Goal: Obtain resource: Download file/media

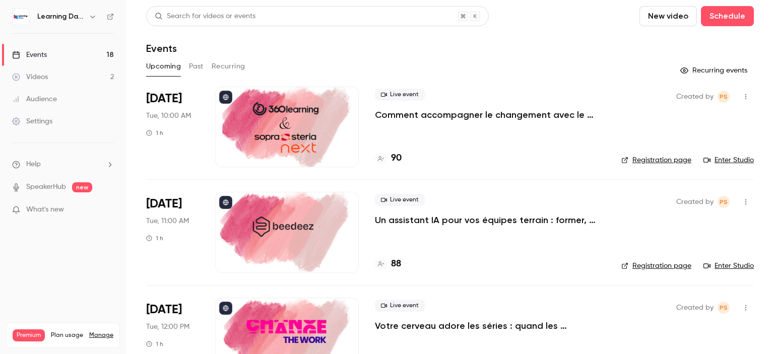
click at [460, 111] on p "Comment accompagner le changement avec le skills-based learning ?" at bounding box center [490, 115] width 230 height 12
click at [399, 163] on h4 "90" at bounding box center [396, 159] width 11 height 14
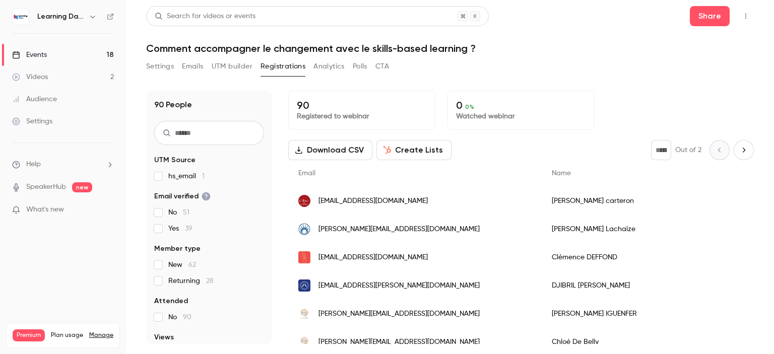
click at [327, 152] on button "Download CSV" at bounding box center [330, 150] width 84 height 20
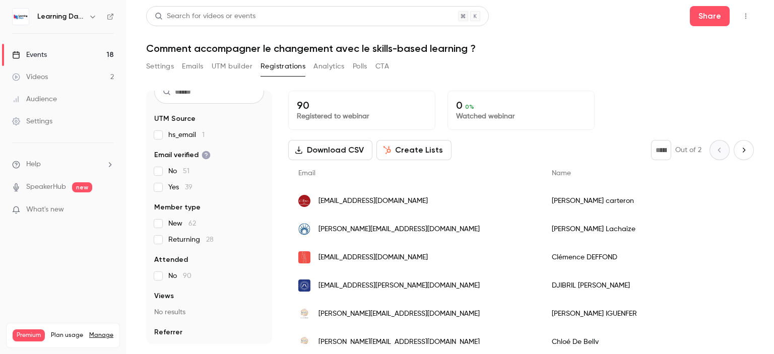
scroll to position [42, 0]
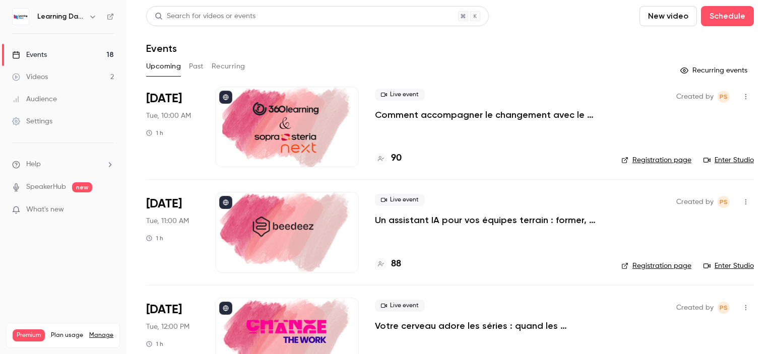
click at [56, 99] on div "Audience" at bounding box center [34, 99] width 45 height 10
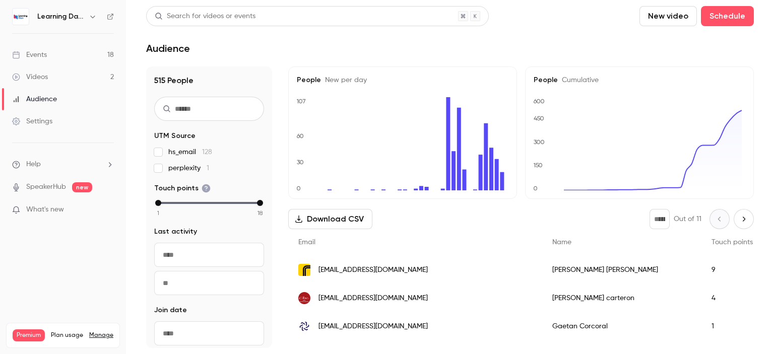
click at [58, 122] on link "Settings" at bounding box center [63, 121] width 126 height 22
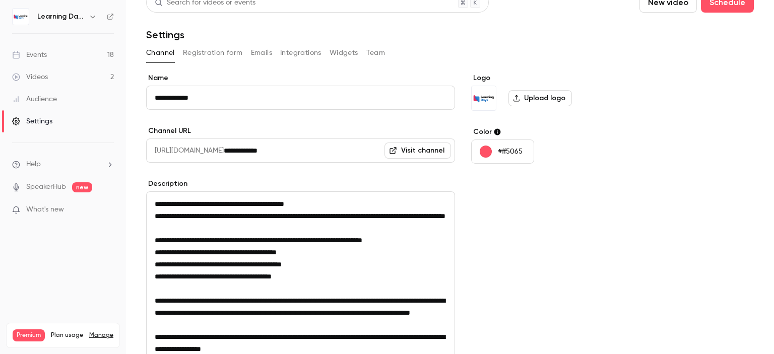
scroll to position [12, 0]
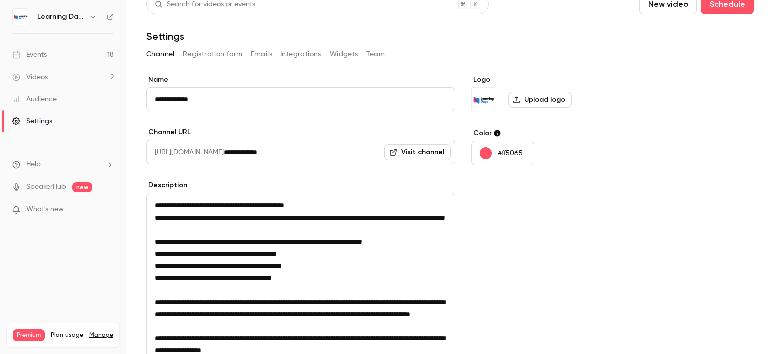
click at [223, 59] on button "Registration form" at bounding box center [213, 54] width 60 height 16
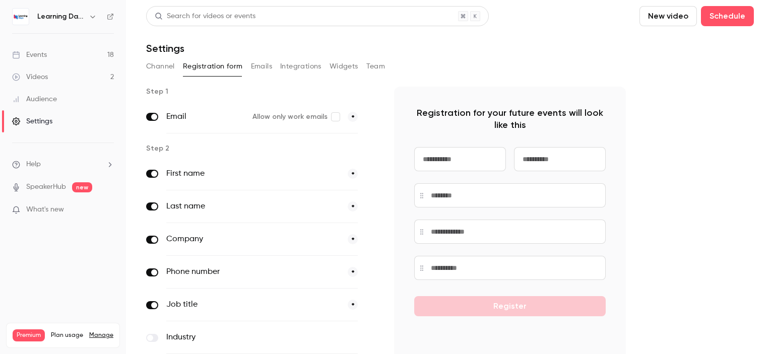
click at [254, 60] on button "Emails" at bounding box center [261, 66] width 21 height 16
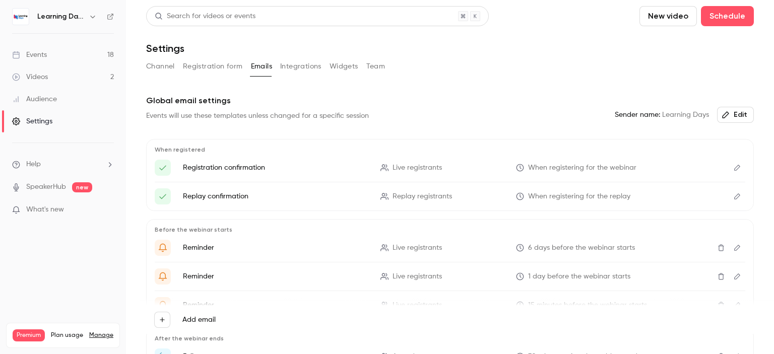
click at [294, 66] on button "Integrations" at bounding box center [300, 66] width 41 height 16
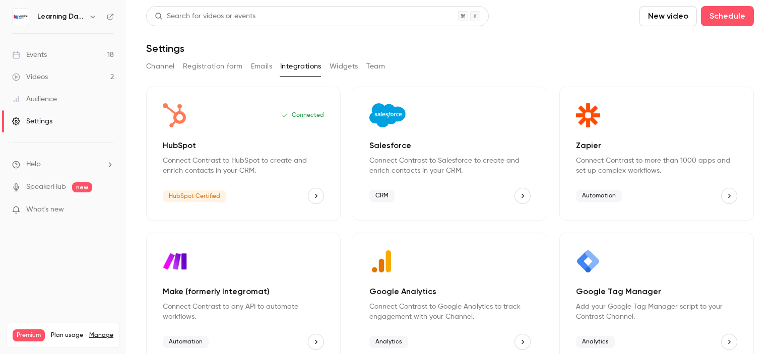
click at [355, 63] on button "Widgets" at bounding box center [343, 66] width 29 height 16
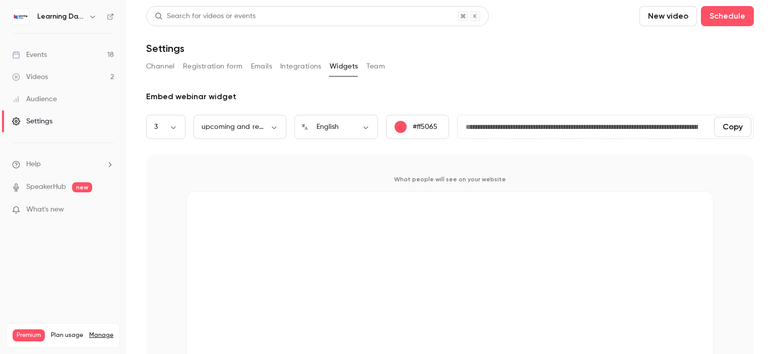
click at [376, 70] on button "Team" at bounding box center [375, 66] width 19 height 16
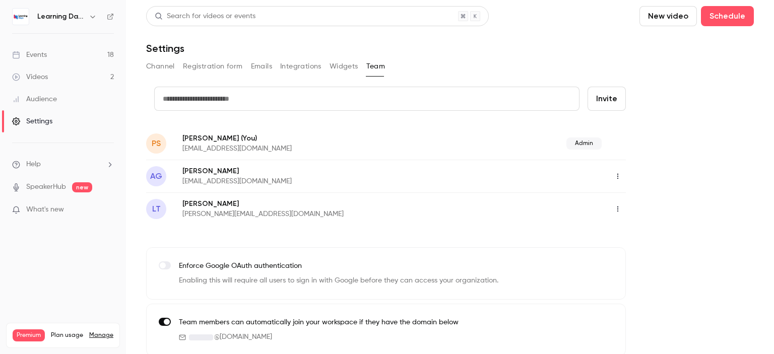
click at [44, 118] on div "Settings" at bounding box center [32, 121] width 40 height 10
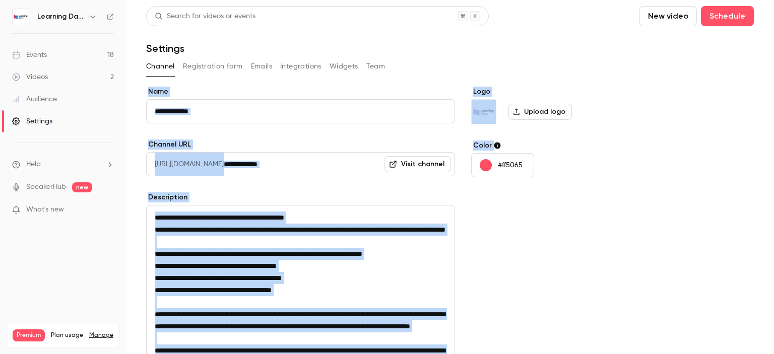
drag, startPoint x: 773, startPoint y: 171, endPoint x: 773, endPoint y: 44, distance: 126.9
click at [773, 44] on main "**********" at bounding box center [450, 177] width 648 height 354
click at [201, 69] on button "Registration form" at bounding box center [213, 66] width 60 height 16
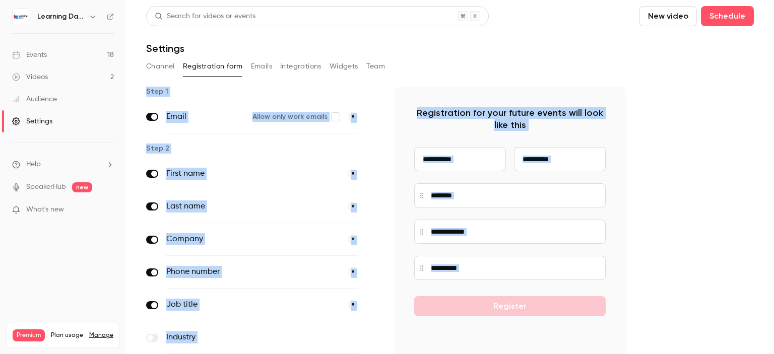
click at [262, 64] on button "Emails" at bounding box center [261, 66] width 21 height 16
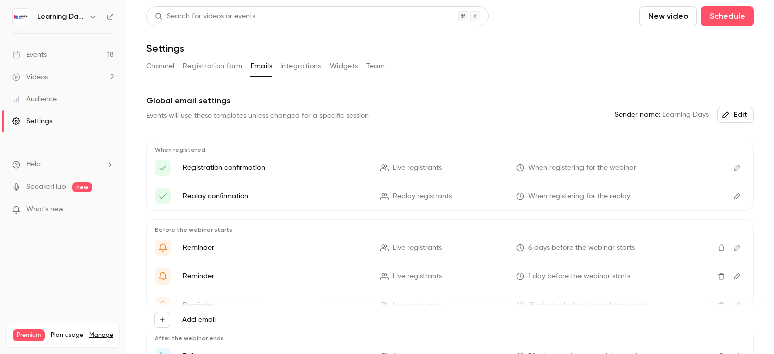
click at [302, 60] on button "Integrations" at bounding box center [300, 66] width 41 height 16
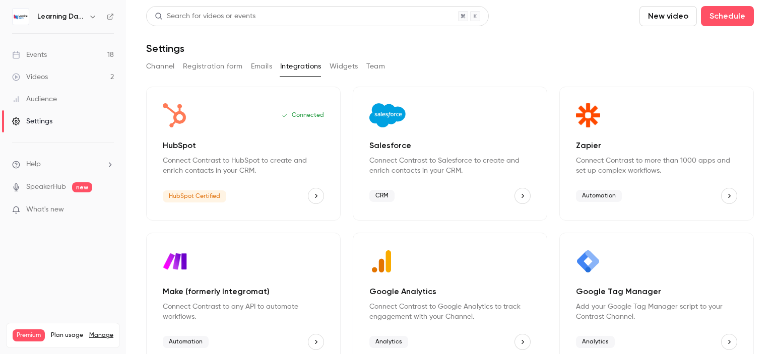
click at [65, 77] on link "Videos 2" at bounding box center [63, 77] width 126 height 22
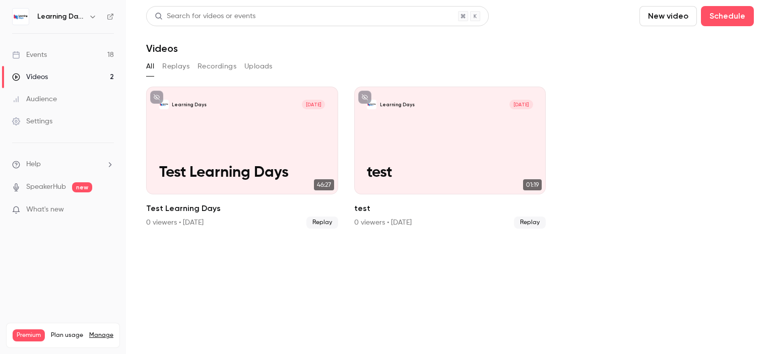
click at [73, 59] on link "Events 18" at bounding box center [63, 55] width 126 height 22
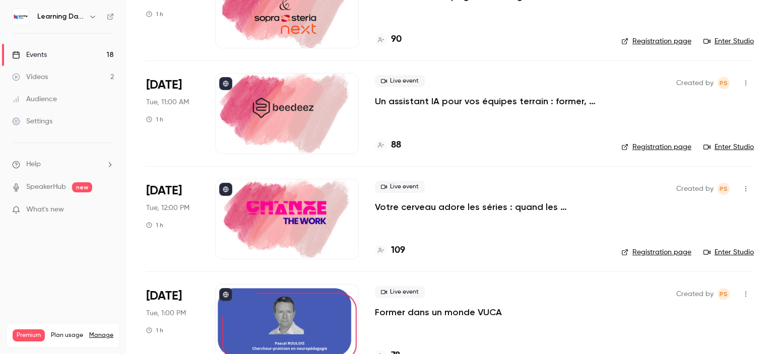
scroll to position [121, 0]
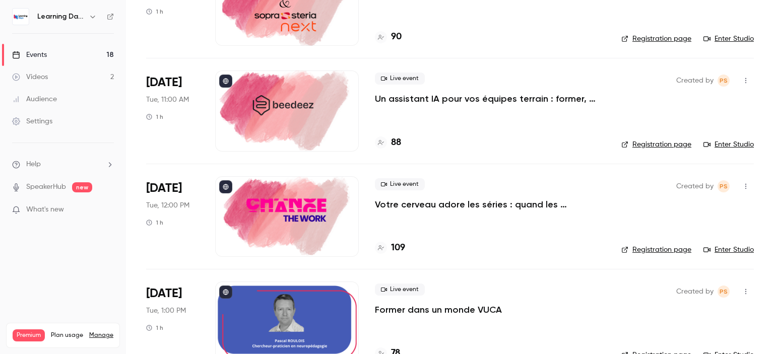
click at [496, 95] on p "Un assistant IA pour vos équipes terrain : former, accompagner et transformer l…" at bounding box center [490, 99] width 230 height 12
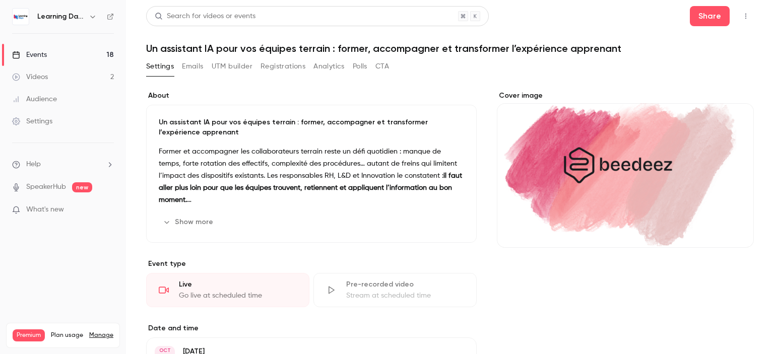
click at [66, 53] on link "Events 18" at bounding box center [63, 55] width 126 height 22
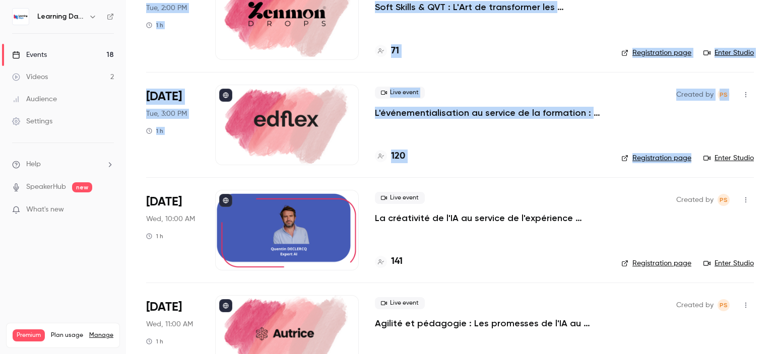
scroll to position [532, 0]
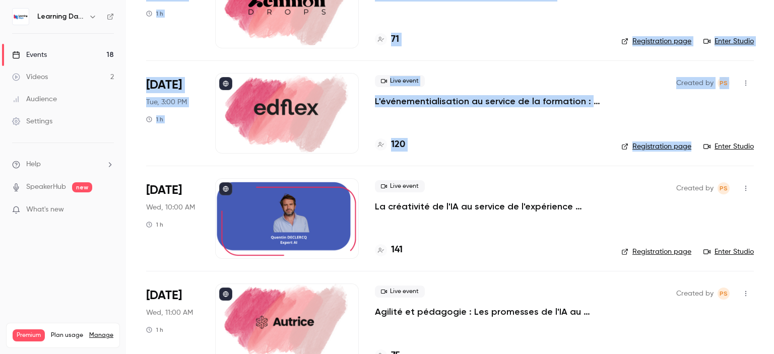
drag, startPoint x: 773, startPoint y: 36, endPoint x: 773, endPoint y: 128, distance: 92.7
click at [773, 128] on main "Search for videos or events New video Schedule Events Upcoming Past Recurring R…" at bounding box center [450, 177] width 648 height 354
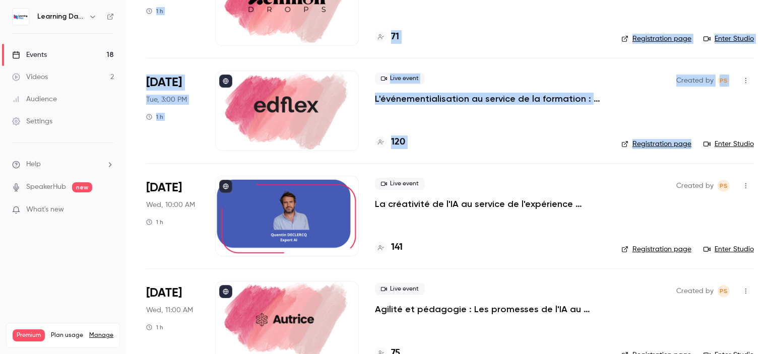
click at [760, 119] on main "Search for videos or events New video Schedule Events Upcoming Past Recurring R…" at bounding box center [450, 177] width 648 height 354
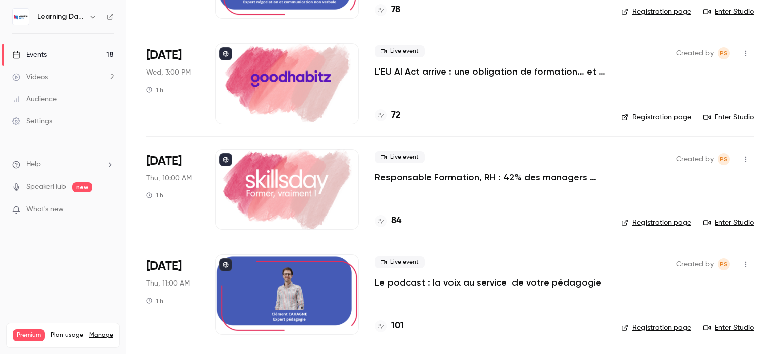
scroll to position [1199, 0]
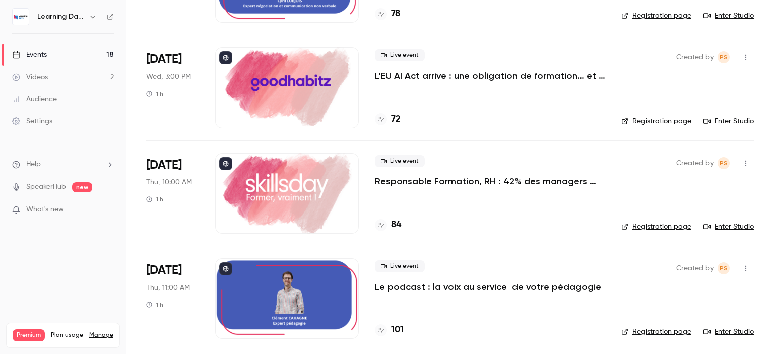
click at [560, 181] on p "Responsable Formation, RH : 42% des managers vous ignorent. Que faites-vous ?" at bounding box center [490, 181] width 230 height 12
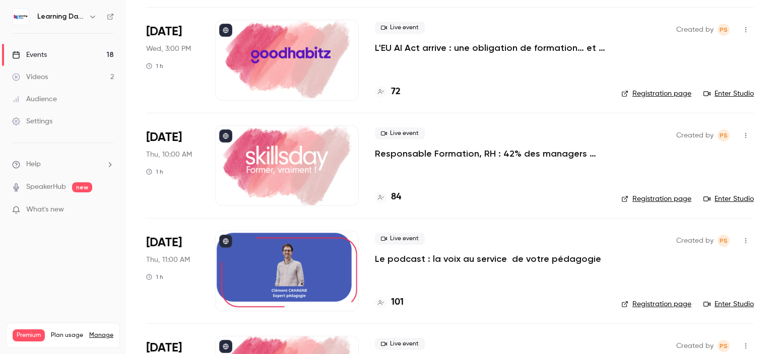
scroll to position [1248, 0]
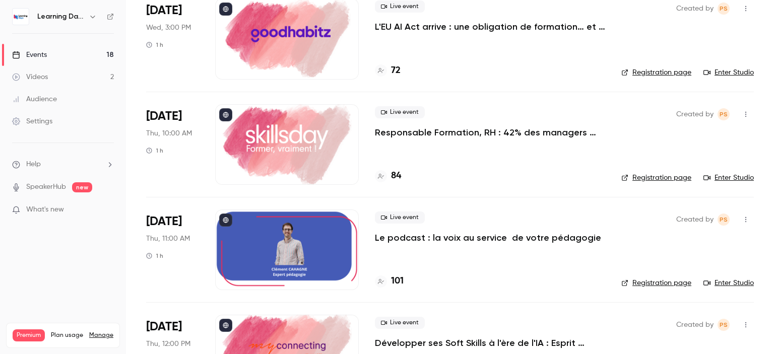
click at [397, 173] on h4 "84" at bounding box center [396, 176] width 10 height 14
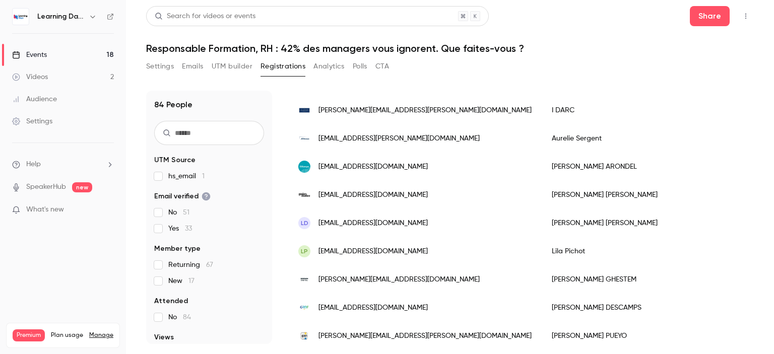
scroll to position [1260, 0]
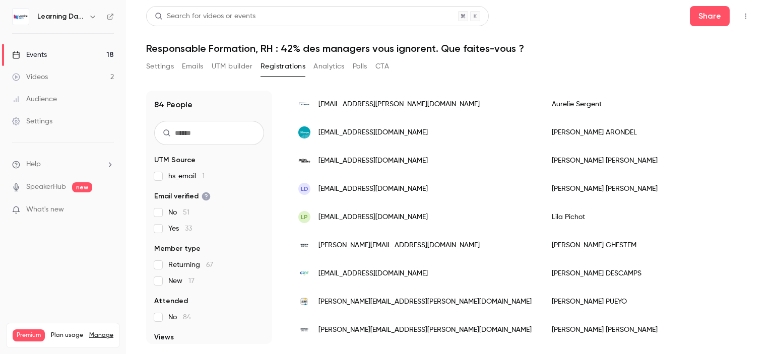
click at [57, 53] on link "Events 18" at bounding box center [63, 55] width 126 height 22
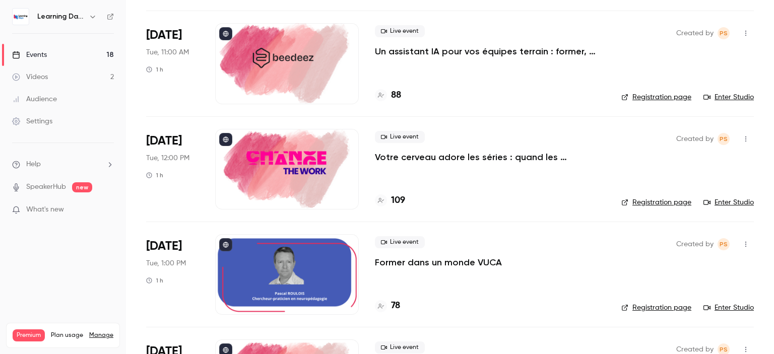
scroll to position [181, 0]
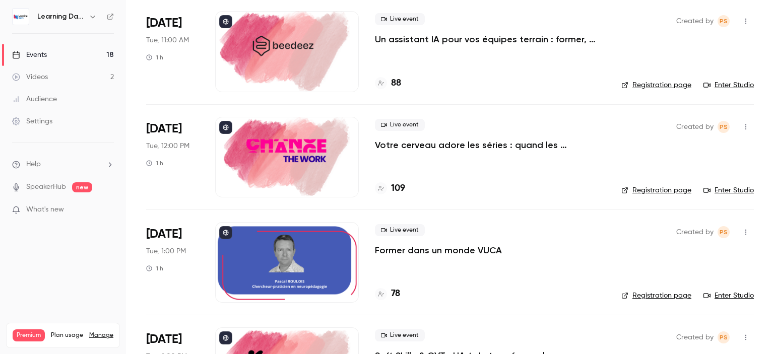
click at [481, 141] on p "Votre cerveau adore les séries : quand les neurosciences rencontrent la formati…" at bounding box center [490, 145] width 230 height 12
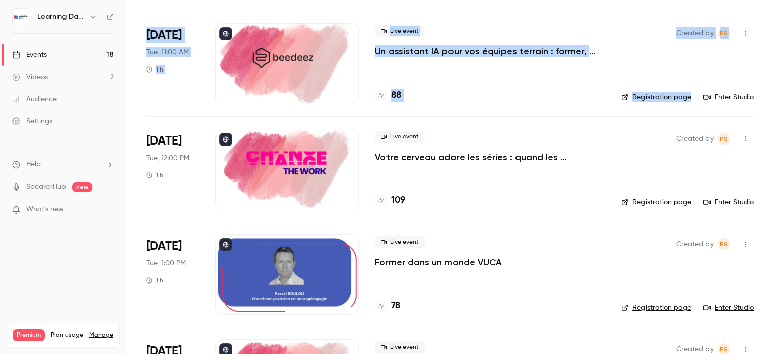
scroll to position [224, 0]
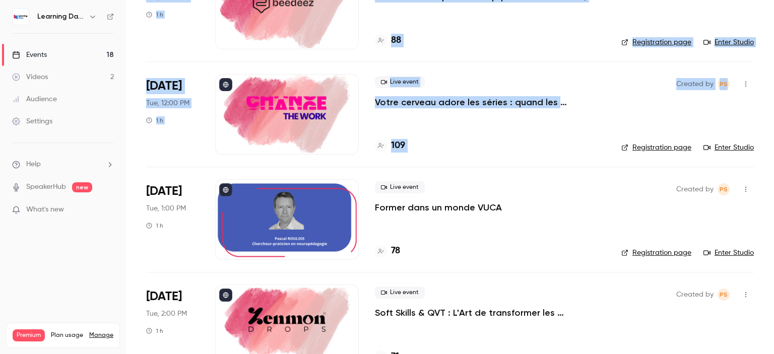
drag, startPoint x: 773, startPoint y: 43, endPoint x: 773, endPoint y: 82, distance: 38.3
click at [773, 82] on main "Search for videos or events New video Schedule Events Upcoming Past Recurring R…" at bounding box center [450, 177] width 648 height 354
click at [399, 143] on h4 "109" at bounding box center [398, 146] width 14 height 14
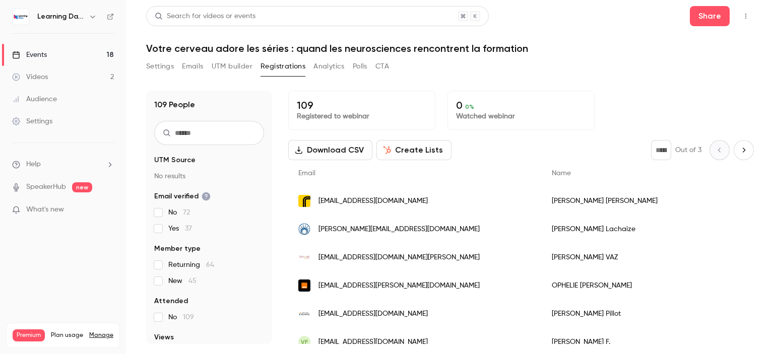
click at [336, 149] on button "Download CSV" at bounding box center [330, 150] width 84 height 20
click at [48, 55] on link "Events 18" at bounding box center [63, 55] width 126 height 22
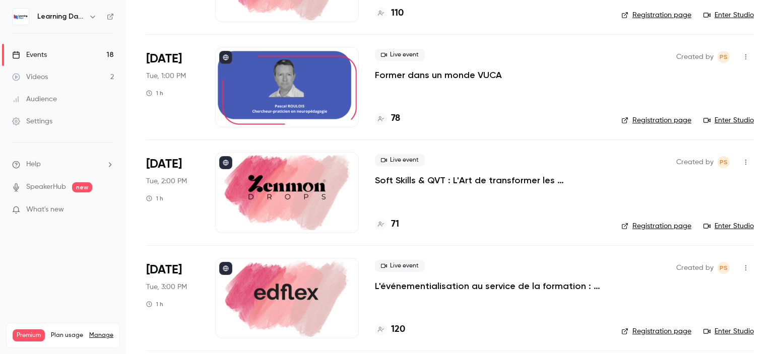
scroll to position [373, 0]
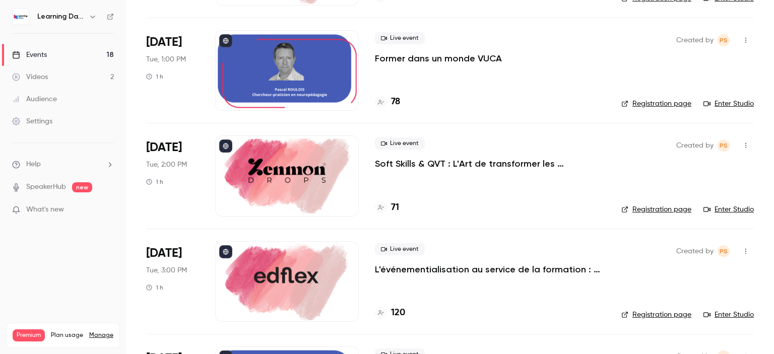
click at [395, 209] on h4 "71" at bounding box center [395, 208] width 8 height 14
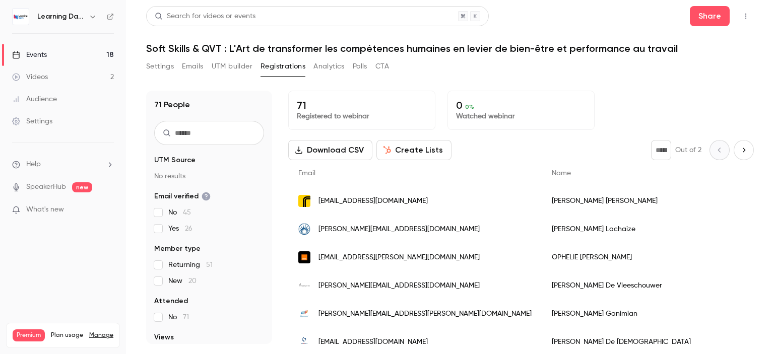
click at [339, 150] on button "Download CSV" at bounding box center [330, 150] width 84 height 20
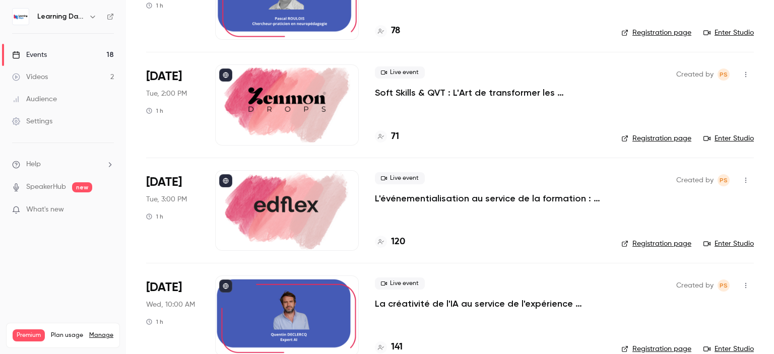
scroll to position [451, 0]
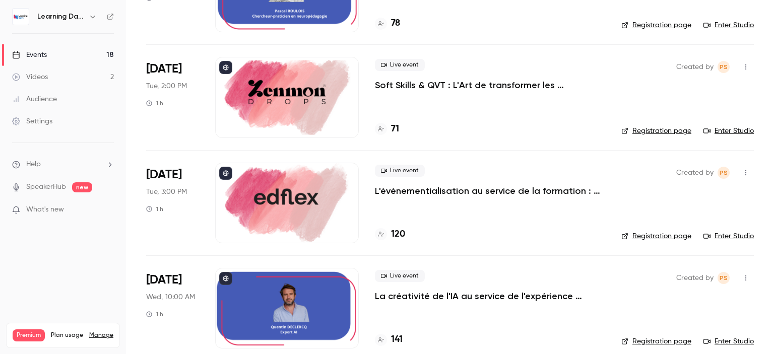
click at [504, 191] on p "L'événementialisation au service de la formation : engagez vos apprenants tout …" at bounding box center [490, 191] width 230 height 12
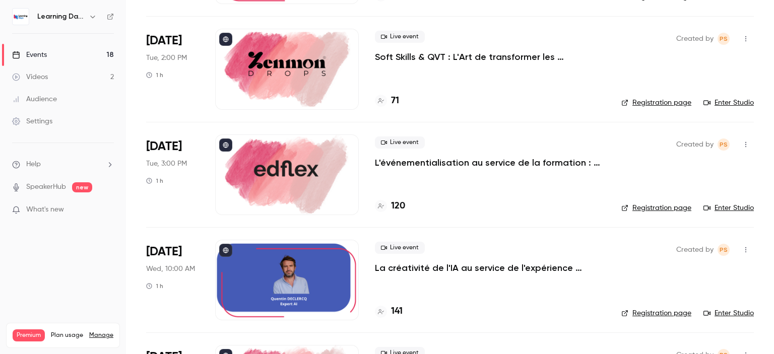
scroll to position [510, 0]
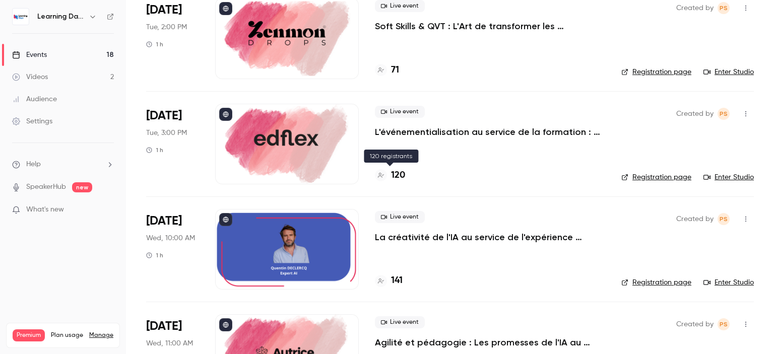
click at [397, 174] on h4 "120" at bounding box center [398, 176] width 14 height 14
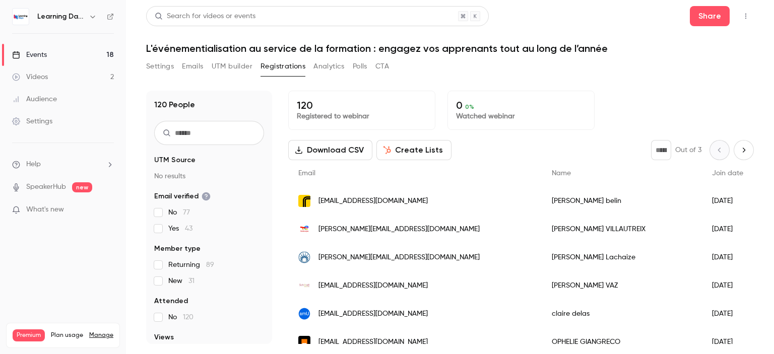
click at [340, 145] on button "Download CSV" at bounding box center [330, 150] width 84 height 20
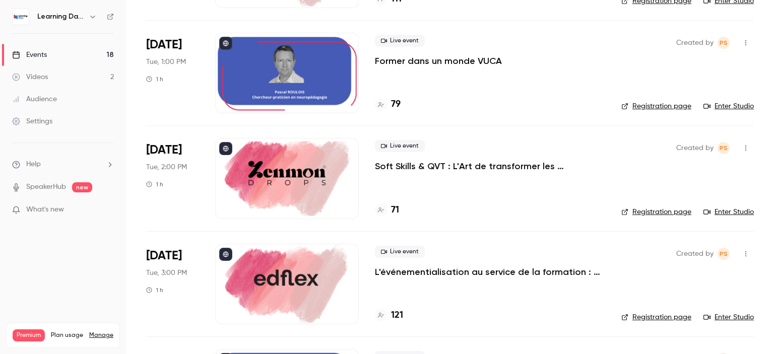
scroll to position [394, 0]
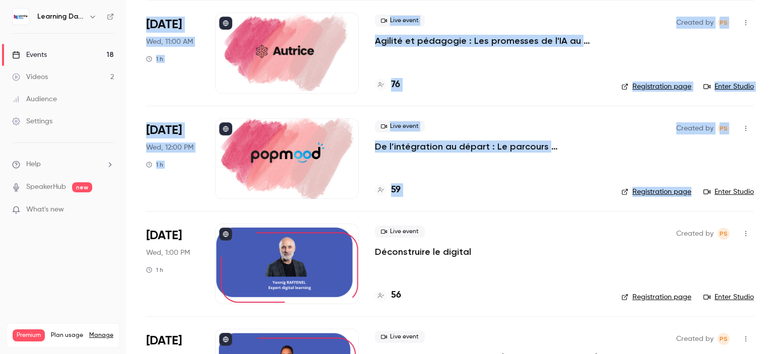
drag, startPoint x: 773, startPoint y: 111, endPoint x: 773, endPoint y: 185, distance: 74.0
click at [773, 185] on main "Search for videos or events New video Schedule Events Upcoming Past Recurring R…" at bounding box center [450, 177] width 648 height 354
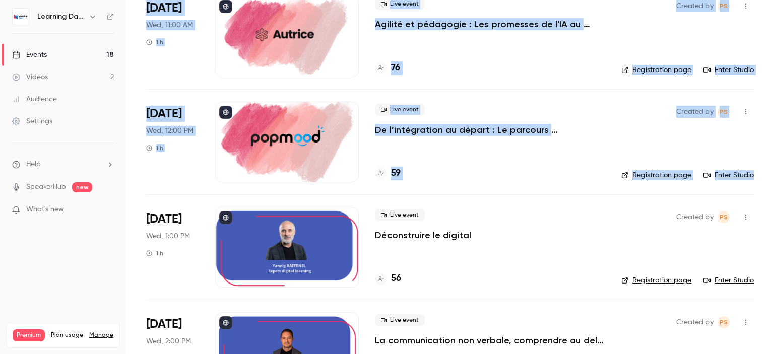
click at [479, 125] on p "De l’intégration au départ : Le parcours collaborateur comme moteur de fidélité…" at bounding box center [490, 130] width 230 height 12
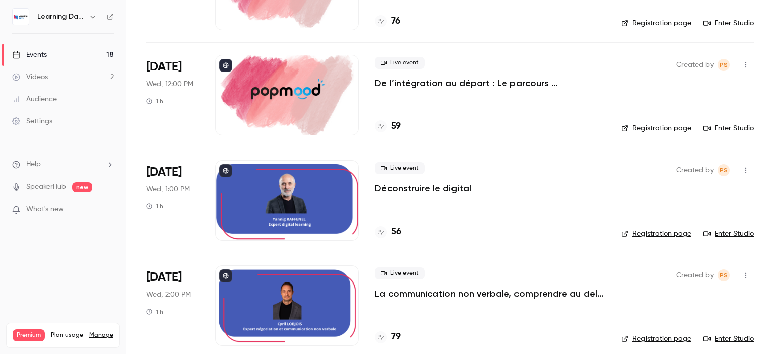
scroll to position [809, 0]
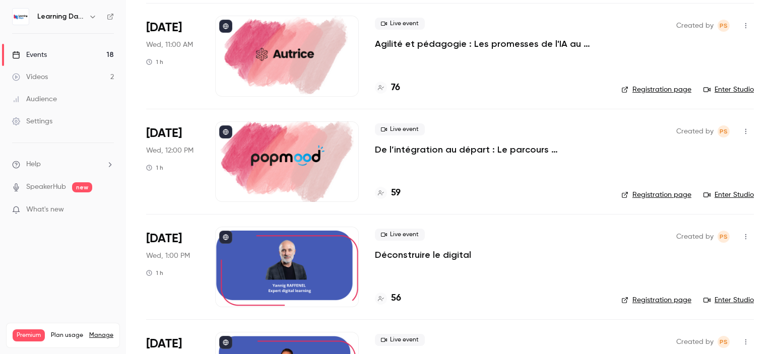
click at [395, 190] on h4 "59" at bounding box center [396, 193] width 10 height 14
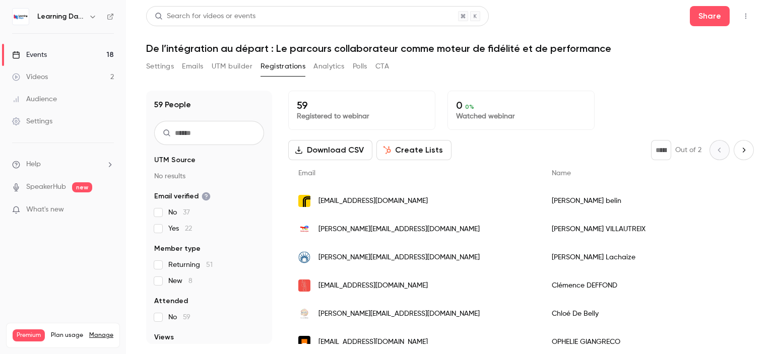
click at [334, 149] on button "Download CSV" at bounding box center [330, 150] width 84 height 20
click at [326, 147] on button "Download CSV" at bounding box center [330, 150] width 84 height 20
click at [51, 56] on link "Events 18" at bounding box center [63, 55] width 126 height 22
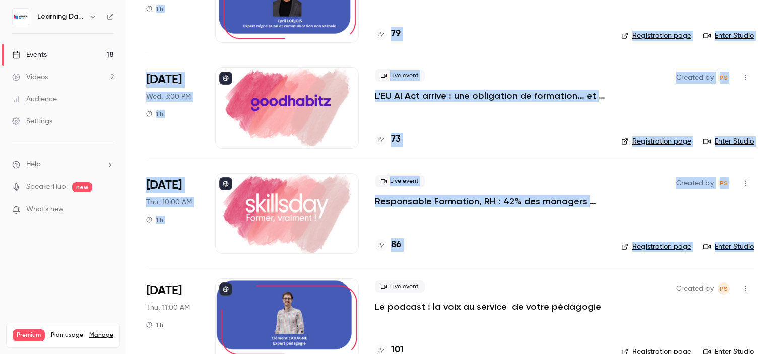
scroll to position [1181, 0]
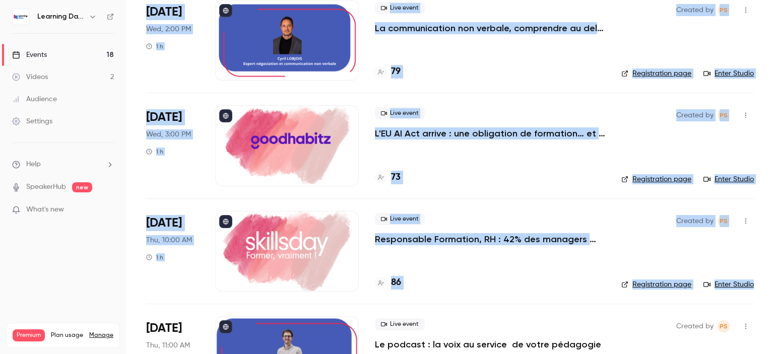
drag, startPoint x: 773, startPoint y: 46, endPoint x: 773, endPoint y: 249, distance: 203.0
click at [773, 249] on main "Search for videos or events New video Schedule Events Upcoming Past Recurring R…" at bounding box center [450, 177] width 648 height 354
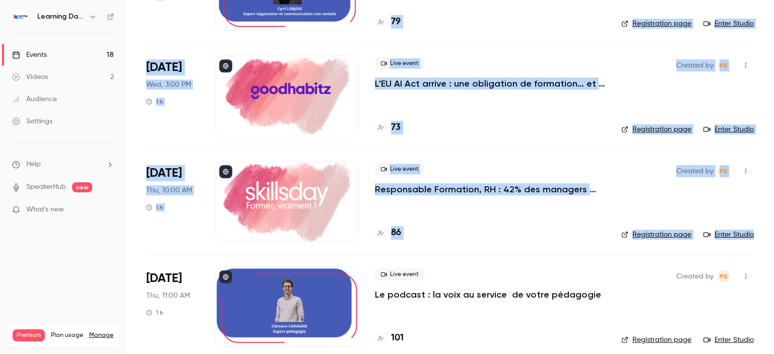
click at [461, 190] on p "Responsable Formation, RH : 42% des managers vous ignorent. Que faites-vous ?" at bounding box center [490, 189] width 230 height 12
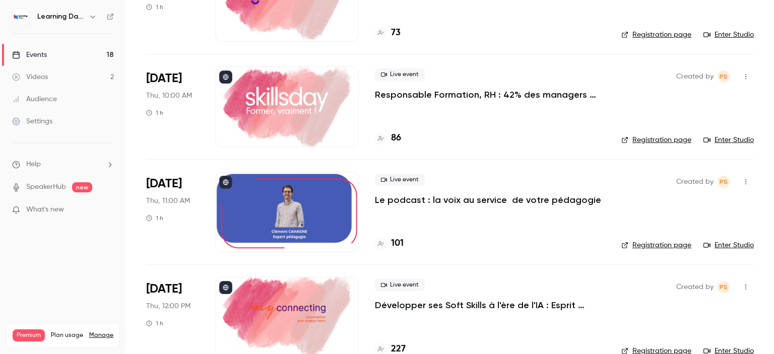
scroll to position [1281, 0]
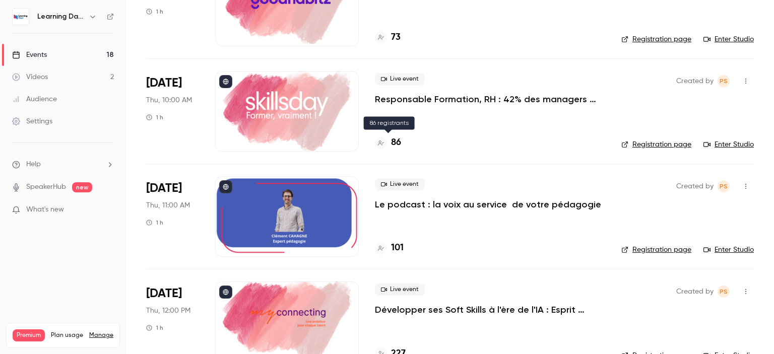
click at [394, 138] on h4 "86" at bounding box center [396, 143] width 10 height 14
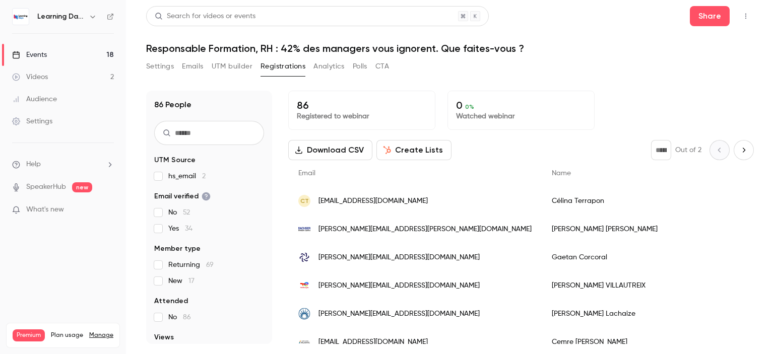
click at [305, 147] on button "Download CSV" at bounding box center [330, 150] width 84 height 20
click at [84, 52] on link "Events 18" at bounding box center [63, 55] width 126 height 22
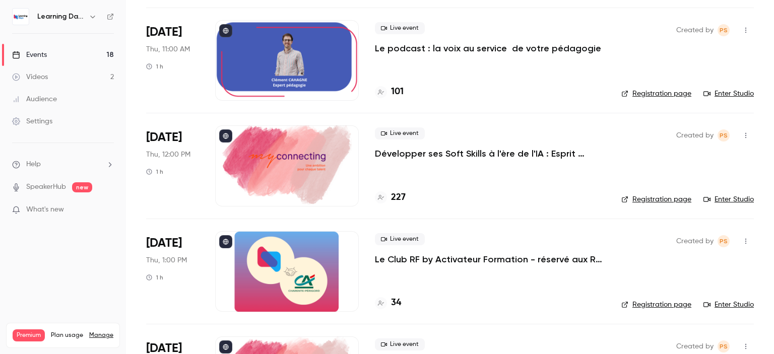
scroll to position [1504, 0]
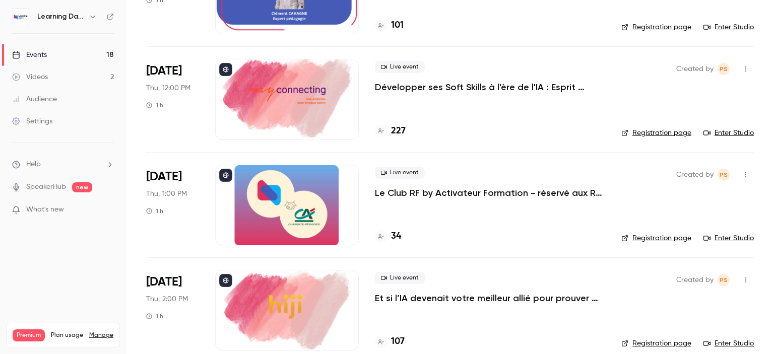
click at [480, 84] on p "Développer ses Soft Skills à l'ère de l'IA : Esprit critique & IA" at bounding box center [490, 87] width 230 height 12
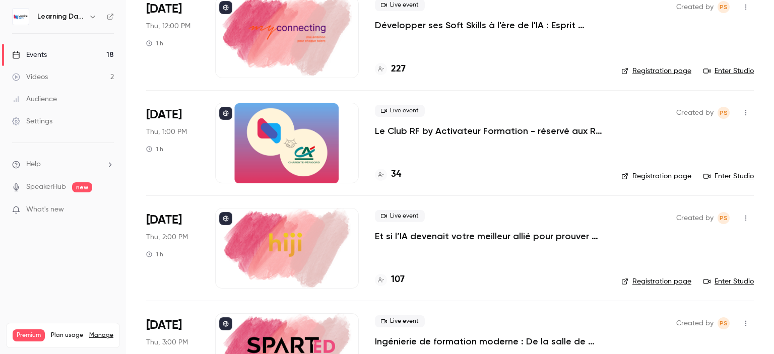
scroll to position [1570, 0]
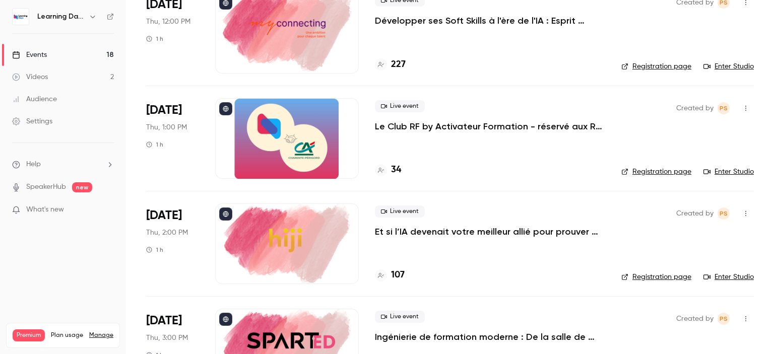
click at [397, 63] on h4 "227" at bounding box center [398, 65] width 15 height 14
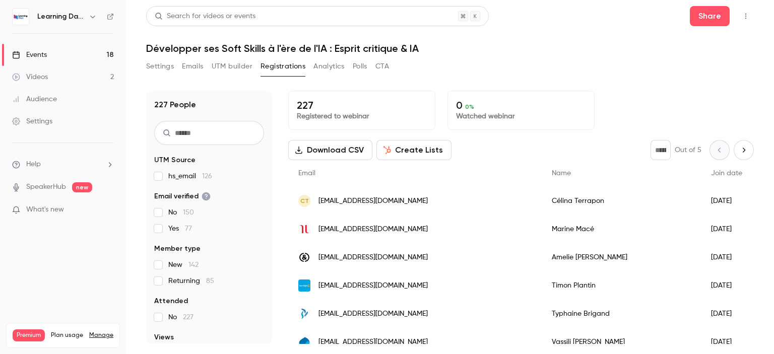
click at [335, 145] on button "Download CSV" at bounding box center [330, 150] width 84 height 20
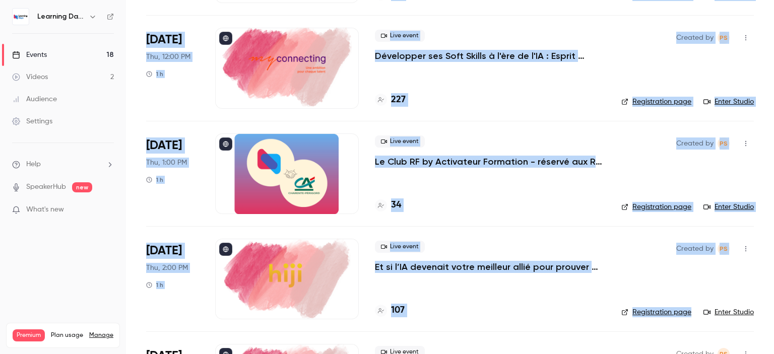
scroll to position [1622, 0]
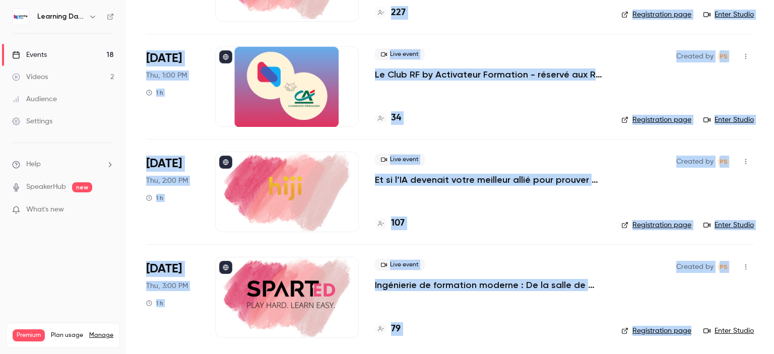
drag, startPoint x: 773, startPoint y: 28, endPoint x: 773, endPoint y: 313, distance: 285.1
click at [773, 313] on main "Search for videos or events New video Schedule Events Upcoming Past Recurring R…" at bounding box center [450, 177] width 648 height 354
click at [750, 183] on main "Search for videos or events New video Schedule Events Upcoming Past Recurring R…" at bounding box center [450, 177] width 648 height 354
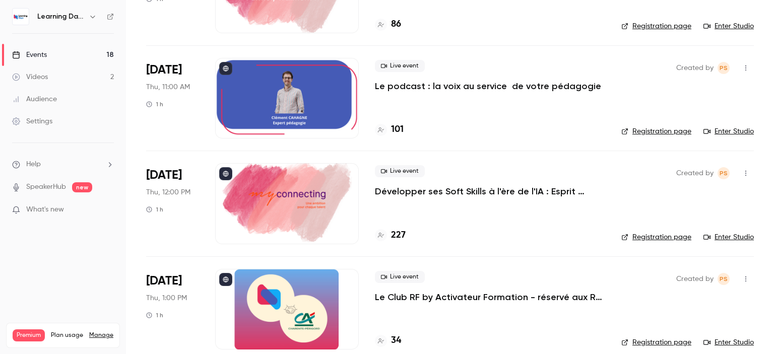
scroll to position [0, 0]
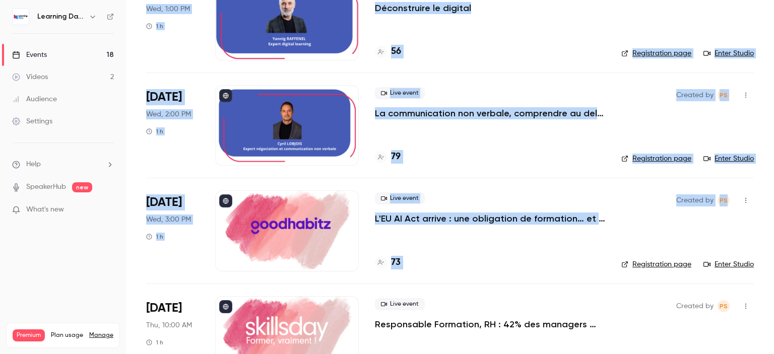
drag, startPoint x: 773, startPoint y: 46, endPoint x: 773, endPoint y: 225, distance: 179.3
click at [773, 225] on main "Search for videos or events New video Schedule Events Upcoming Past Recurring R…" at bounding box center [450, 177] width 648 height 354
